Goal: Information Seeking & Learning: Compare options

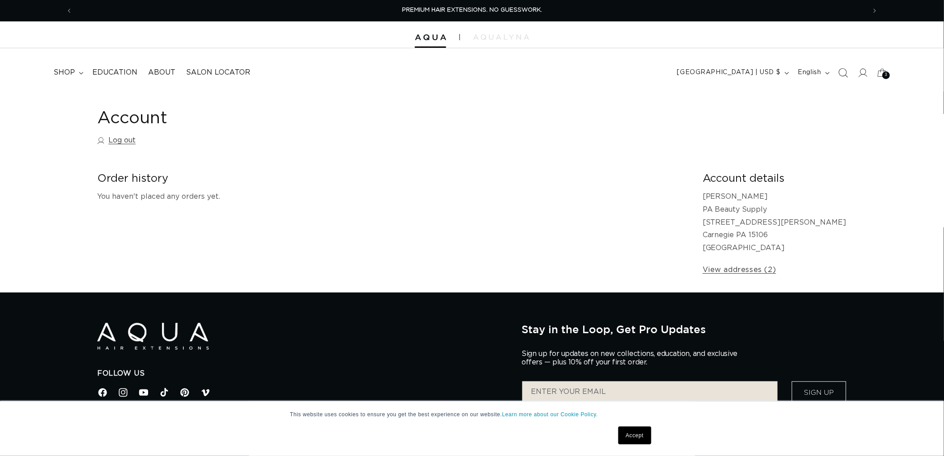
click at [844, 71] on icon "Search" at bounding box center [843, 72] width 9 height 9
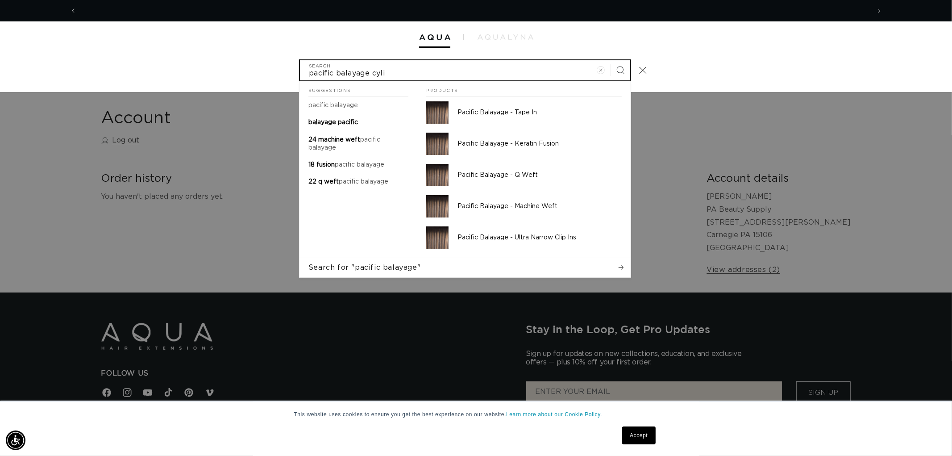
scroll to position [0, 793]
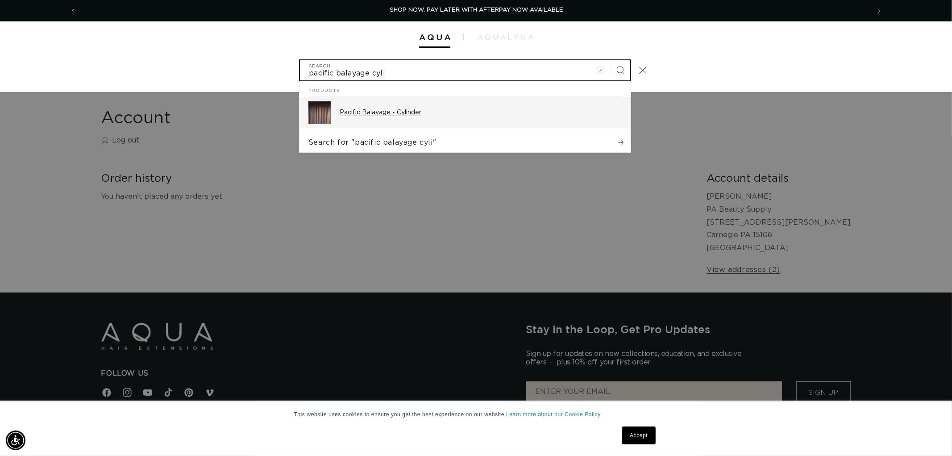
type input "pacific balayage cyli"
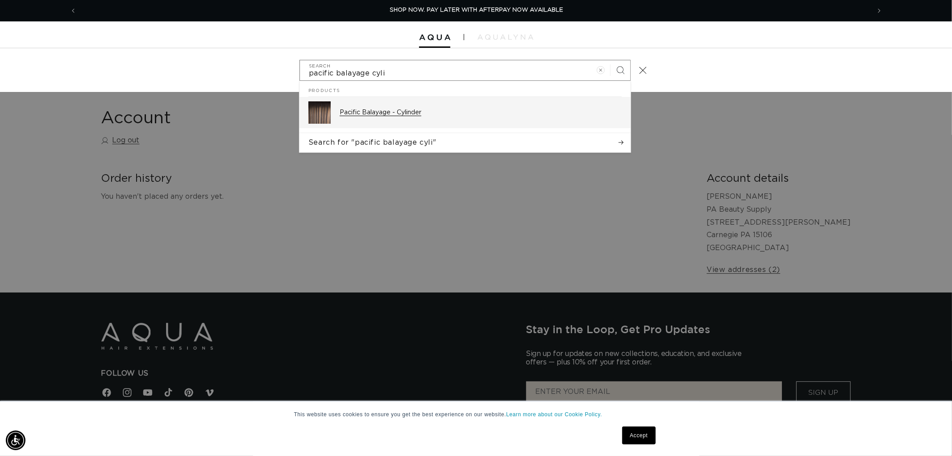
click at [418, 101] on div "Pacific Balayage - Cylinder" at bounding box center [481, 112] width 282 height 22
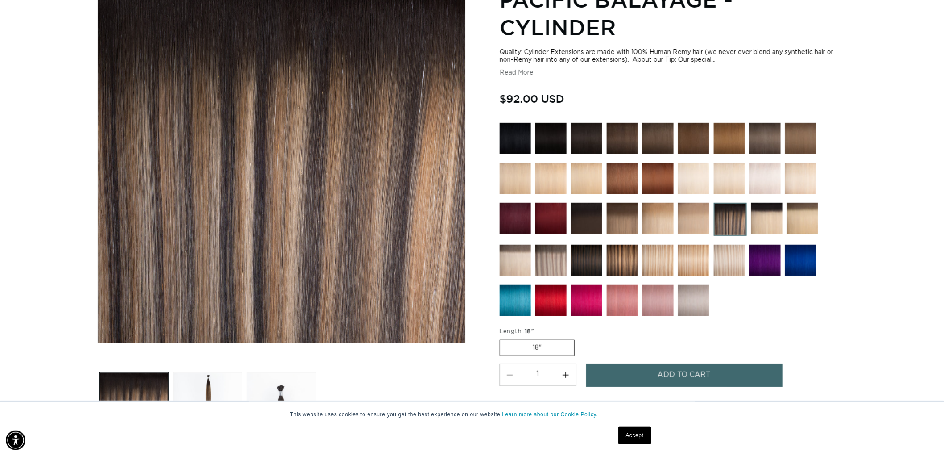
scroll to position [0, 793]
click at [557, 134] on img at bounding box center [551, 138] width 31 height 31
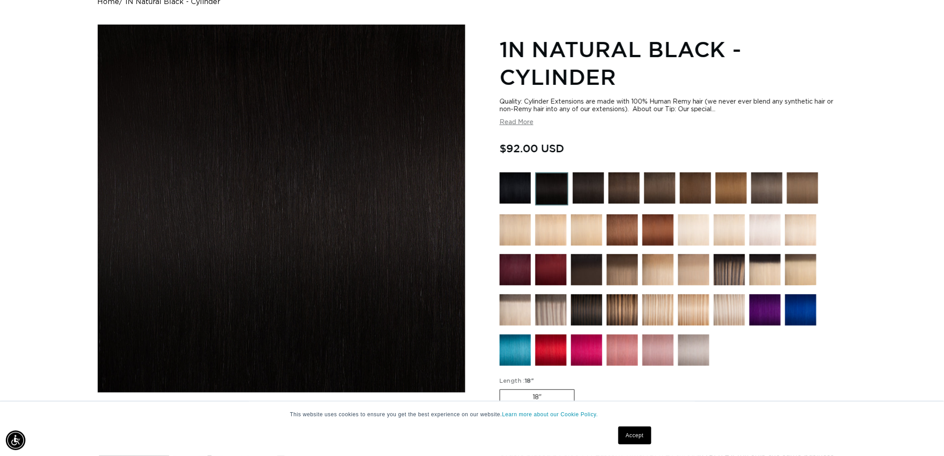
scroll to position [0, 793]
click at [582, 190] on img at bounding box center [588, 187] width 31 height 31
